Goal: Transaction & Acquisition: Purchase product/service

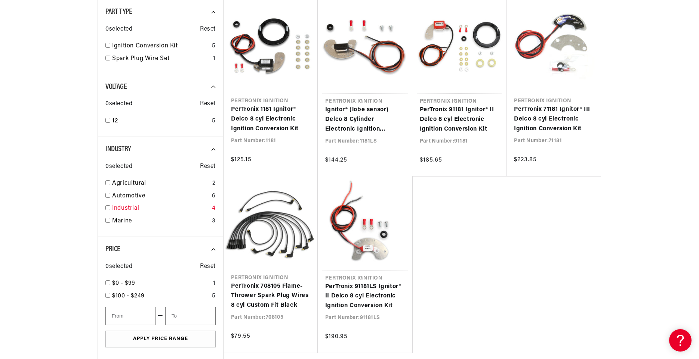
click at [121, 207] on link "Industrial" at bounding box center [160, 209] width 97 height 10
checkbox input "true"
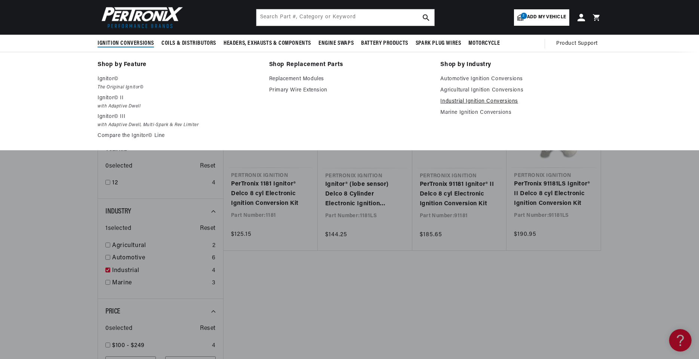
click at [492, 101] on link "Industrial Ignition Conversions" at bounding box center [520, 101] width 161 height 9
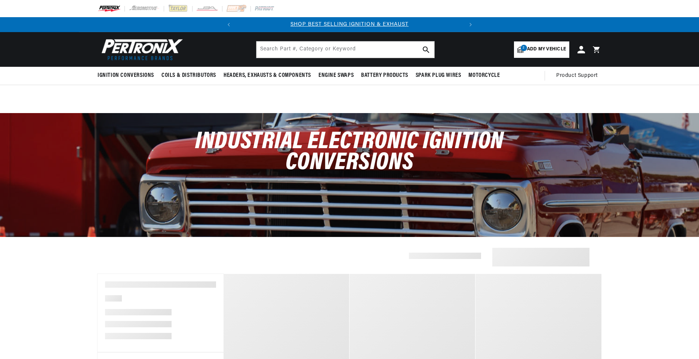
select select "RideType"
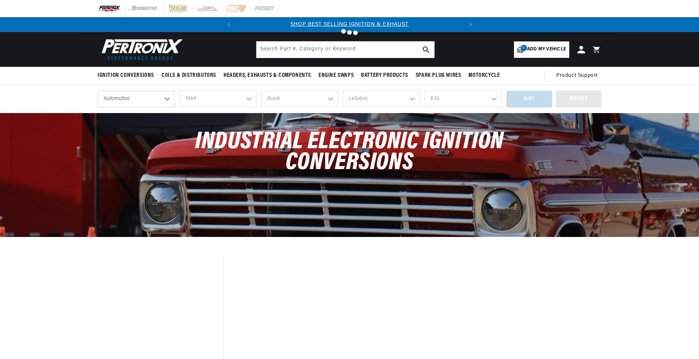
select select "1964"
select select "Buick"
select select "LeSabre"
select select "6.6L"
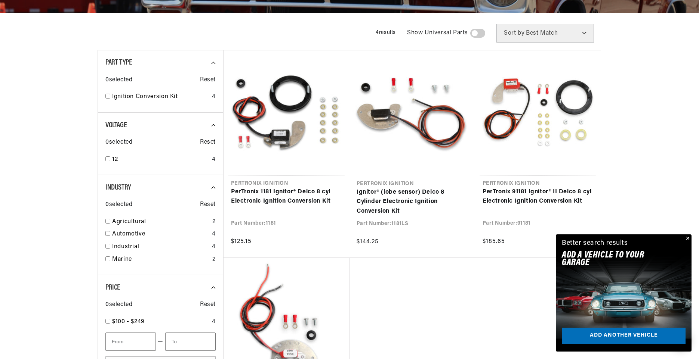
scroll to position [0, 226]
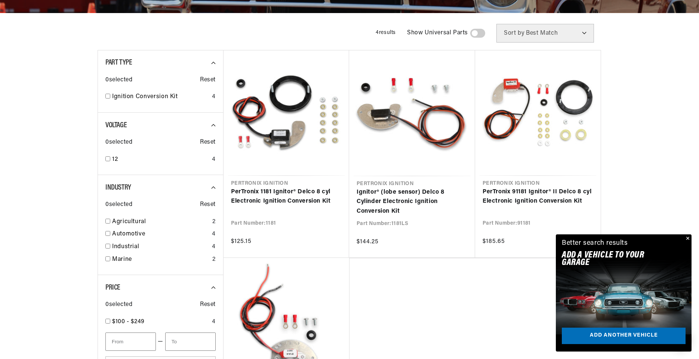
click at [688, 238] on button "Close" at bounding box center [686, 239] width 9 height 9
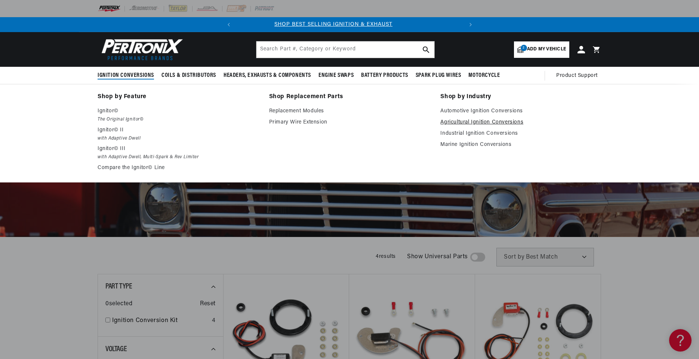
scroll to position [0, 0]
click at [469, 123] on link "Agricultural Ignition Conversions" at bounding box center [520, 122] width 161 height 9
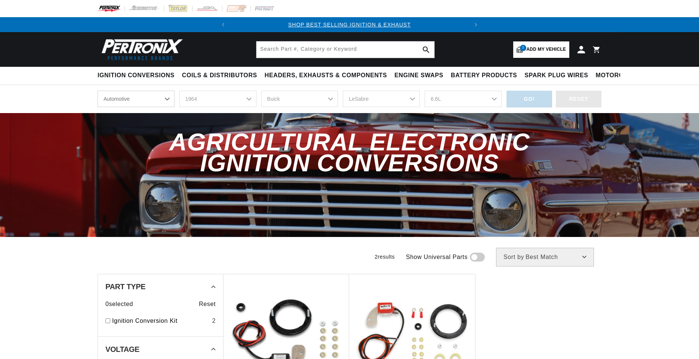
select select "1964"
select select "Buick"
select select "LeSabre"
select select "6.6L"
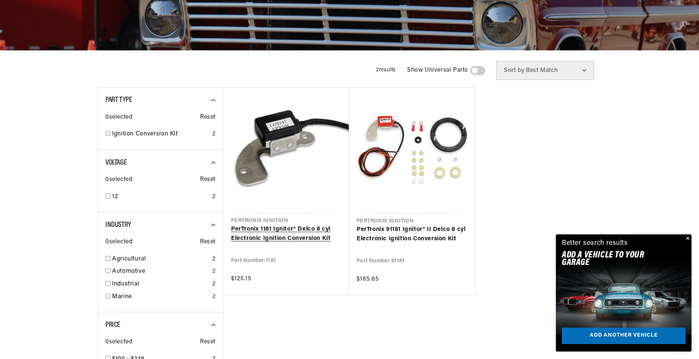
click at [286, 229] on link "PerTronix 1181 Ignitor® Delco 8 cyl Electronic Ignition Conversion Kit" at bounding box center [286, 234] width 111 height 19
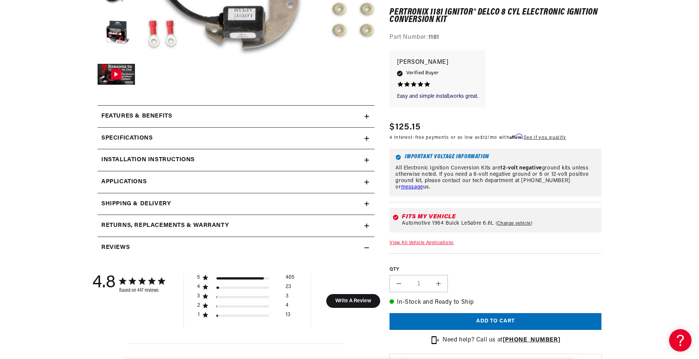
click at [516, 223] on link "Change vehicle" at bounding box center [513, 224] width 37 height 6
select select "1964"
select select "Buick"
select select "LeSabre"
select select "6.6L"
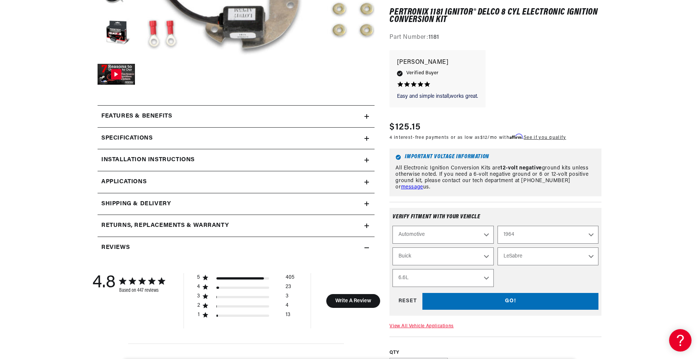
click at [487, 234] on select "Automotive Agricultural Industrial Marine Motorcycle" at bounding box center [442, 235] width 101 height 18
click at [392, 226] on select "Automotive Agricultural Industrial Marine Motorcycle" at bounding box center [442, 235] width 101 height 18
select select "Industrial"
select select "Make"
select select "Model"
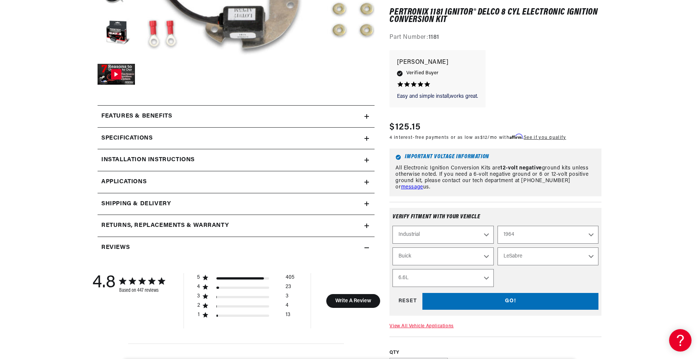
select select "Engine"
click at [486, 256] on select "Make Clark IHC Truck" at bounding box center [442, 257] width 101 height 18
click at [512, 271] on div "Automotive Agricultural Industrial Marine Motorcycle 1990 1986 1984 1983 1982 1…" at bounding box center [495, 256] width 206 height 61
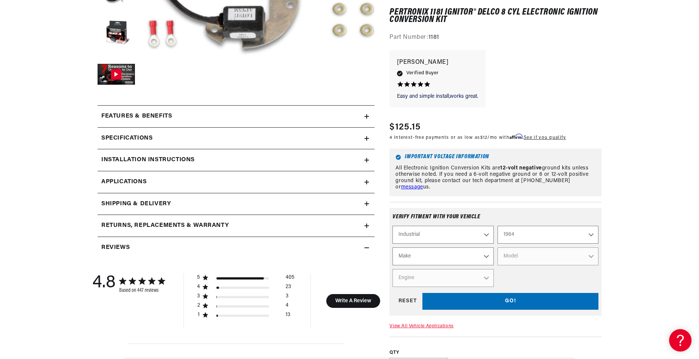
click at [486, 232] on select "Automotive Agricultural Industrial Marine Motorcycle" at bounding box center [442, 235] width 101 height 18
click at [392, 226] on select "Automotive Agricultural Industrial Marine Motorcycle" at bounding box center [442, 235] width 101 height 18
select select "Agricultural"
click at [486, 259] on select "Make Oliver" at bounding box center [442, 257] width 101 height 18
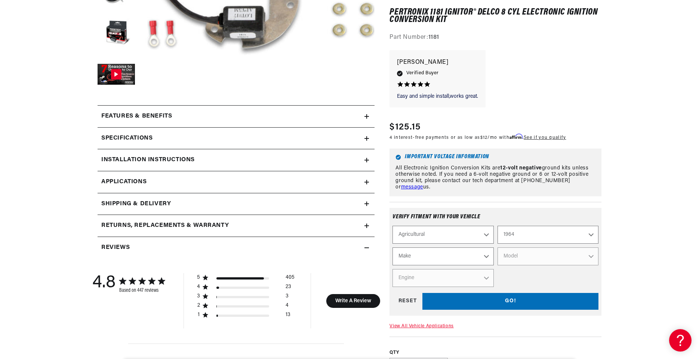
click at [511, 271] on div "Automotive Agricultural Industrial Marine Motorcycle 1970 1965 1964 1960 1959 1…" at bounding box center [495, 256] width 206 height 61
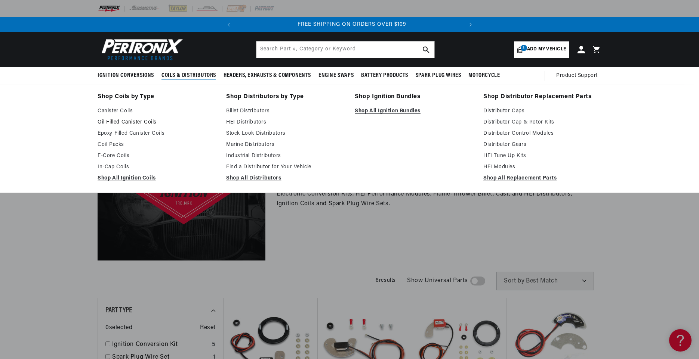
scroll to position [0, 226]
click at [151, 122] on link "Oil Filled Canister Coils" at bounding box center [157, 122] width 118 height 9
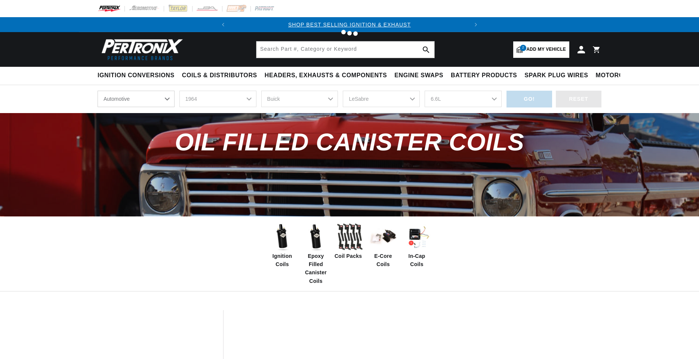
select select "1964"
select select "Buick"
select select "LeSabre"
select select "6.6L"
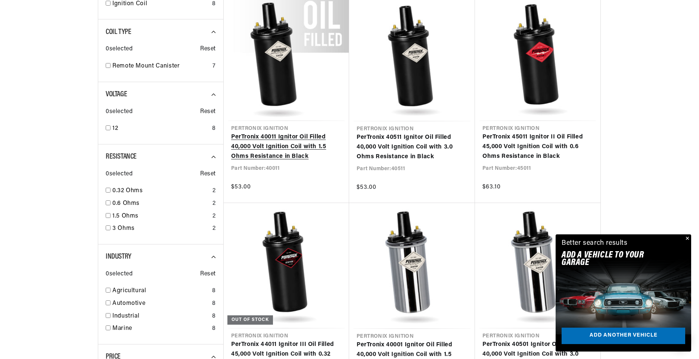
scroll to position [374, 0]
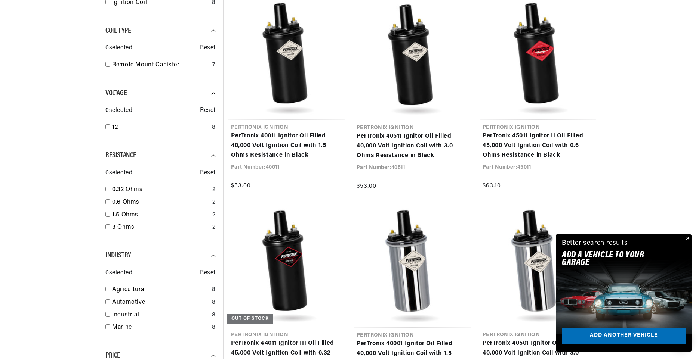
click at [686, 238] on button "Close" at bounding box center [686, 239] width 9 height 9
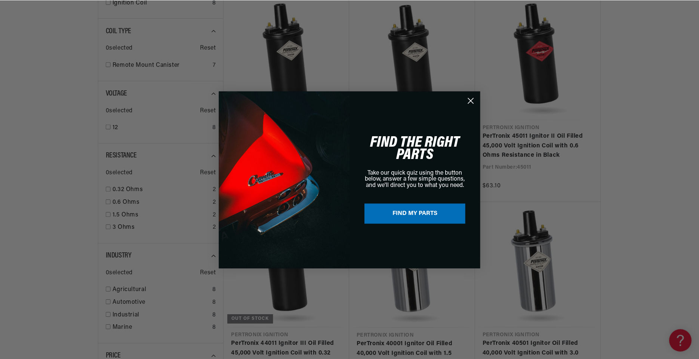
scroll to position [0, 226]
click at [471, 101] on icon "Close dialog" at bounding box center [471, 100] width 5 height 5
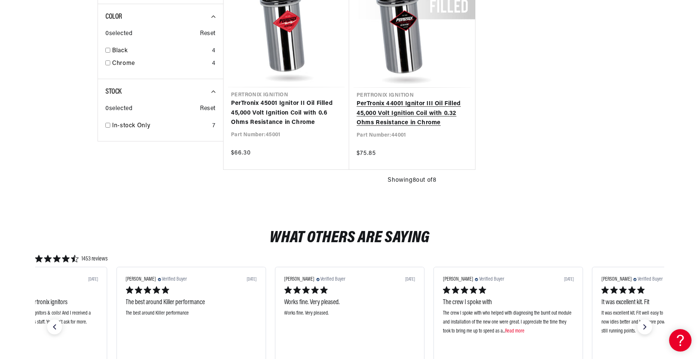
scroll to position [0, 0]
